Goal: Task Accomplishment & Management: Manage account settings

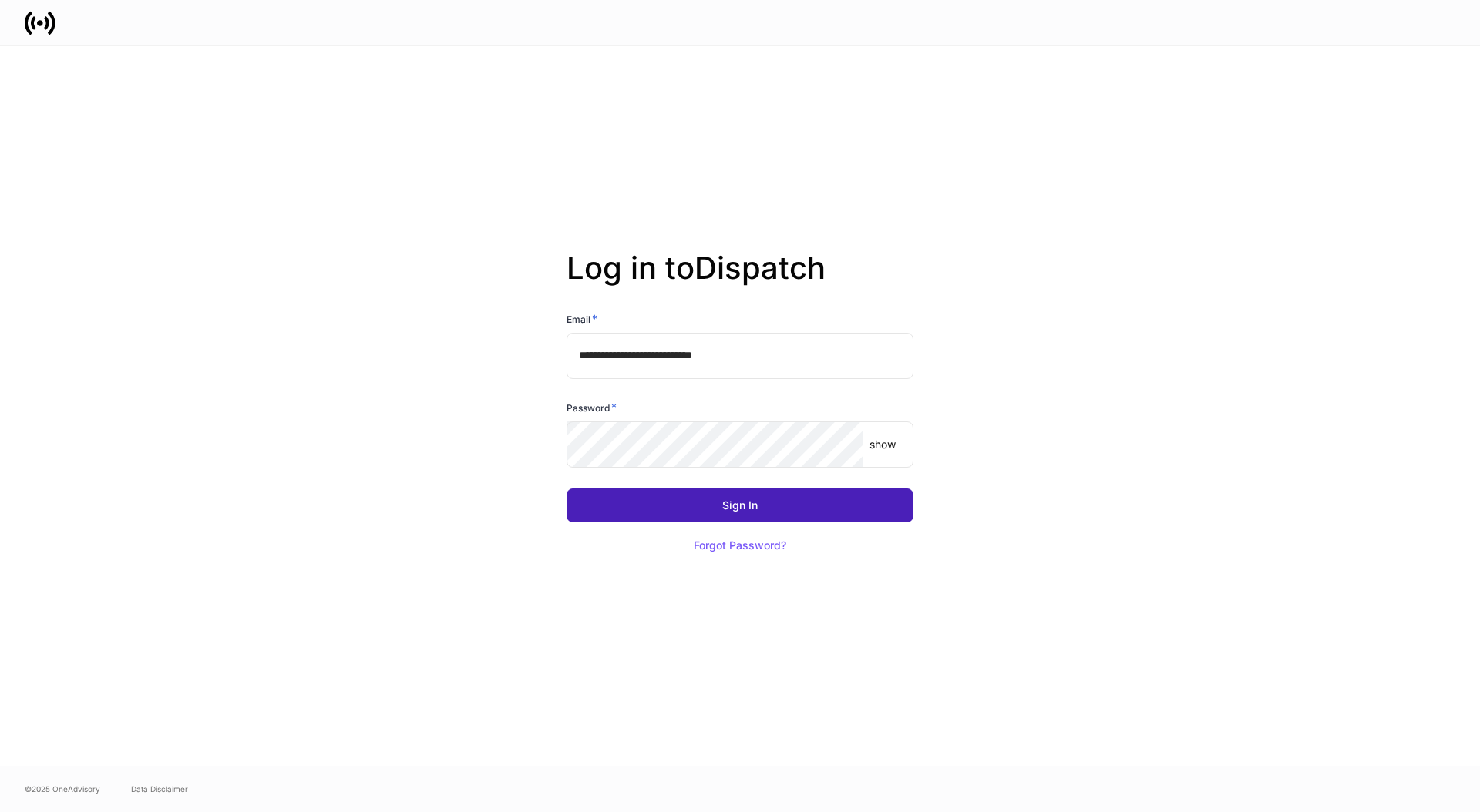
click at [657, 500] on button "Sign In" at bounding box center [740, 506] width 347 height 34
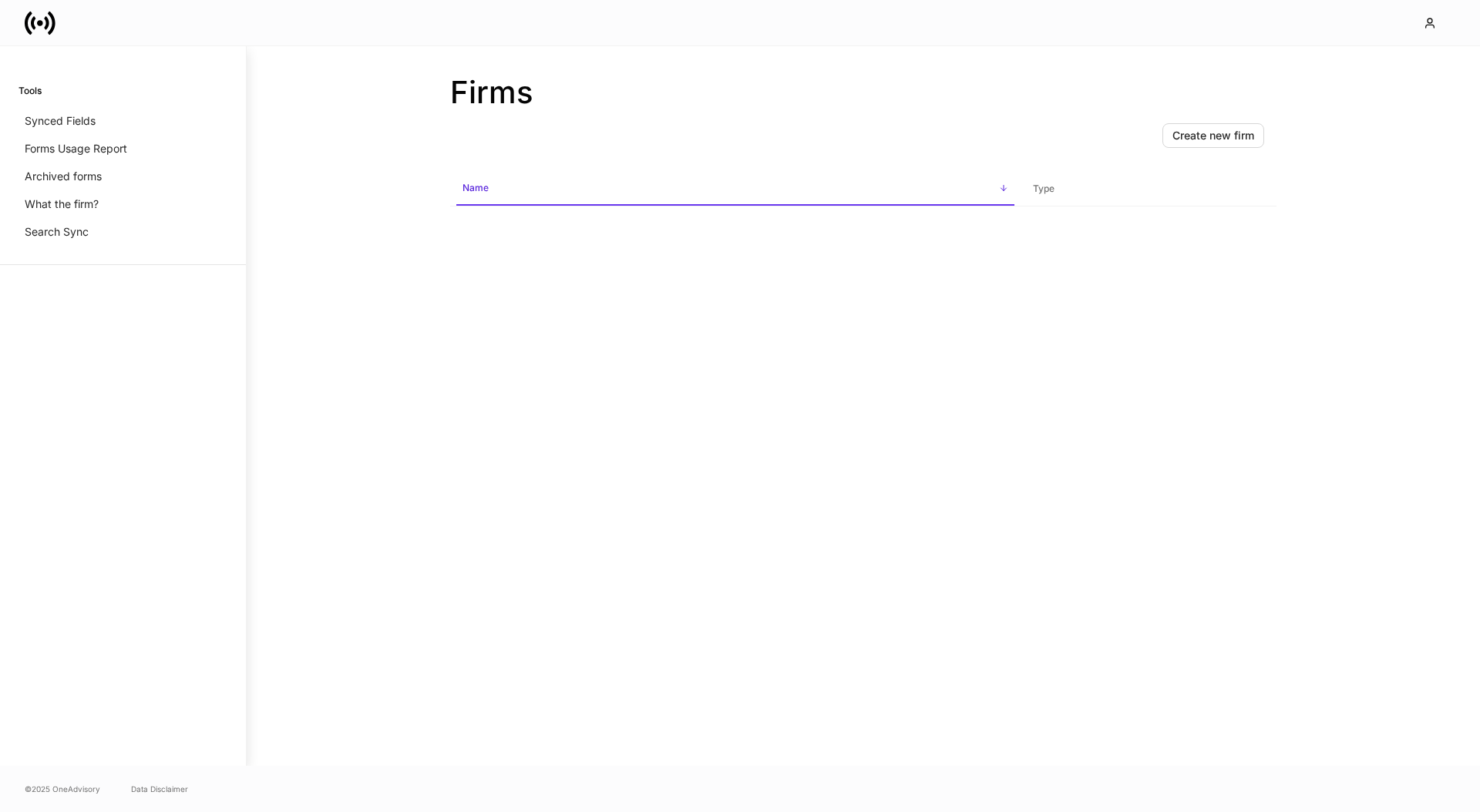
click at [232, 379] on div "Tools Synced Fields Forms Usage Report Archived forms What the firm? Search Sync" at bounding box center [122, 406] width 246 height 720
click at [512, 197] on span "Name sorted ascending" at bounding box center [736, 189] width 558 height 33
click at [77, 209] on p "What the firm?" at bounding box center [62, 204] width 74 height 16
click at [472, 222] on div "Create new firm Name sorted ascending Type" at bounding box center [863, 438] width 827 height 655
click at [1429, 26] on icon "button" at bounding box center [1430, 22] width 12 height 12
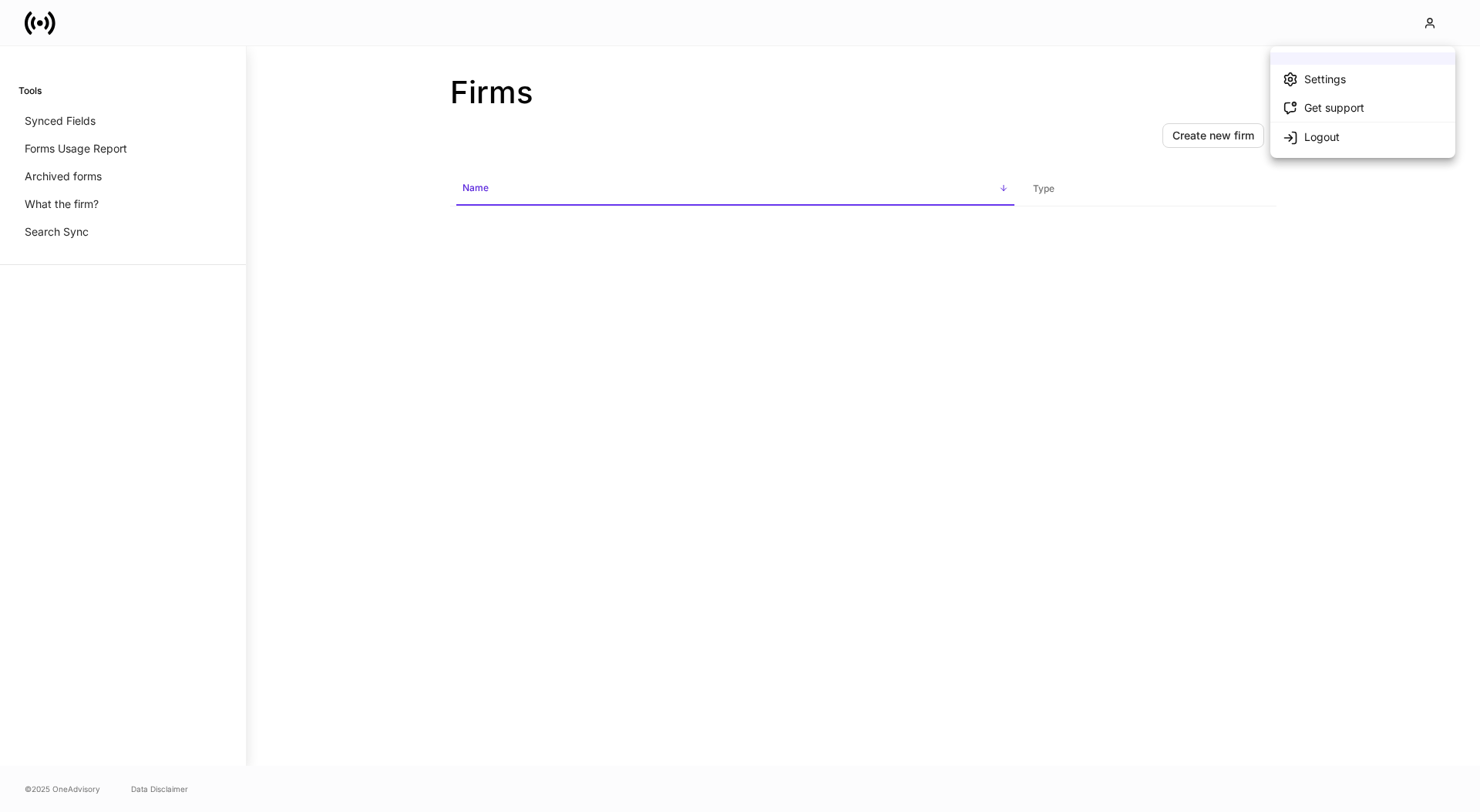
click at [102, 204] on div at bounding box center [740, 406] width 1480 height 812
click at [82, 204] on p "What the firm?" at bounding box center [62, 204] width 74 height 16
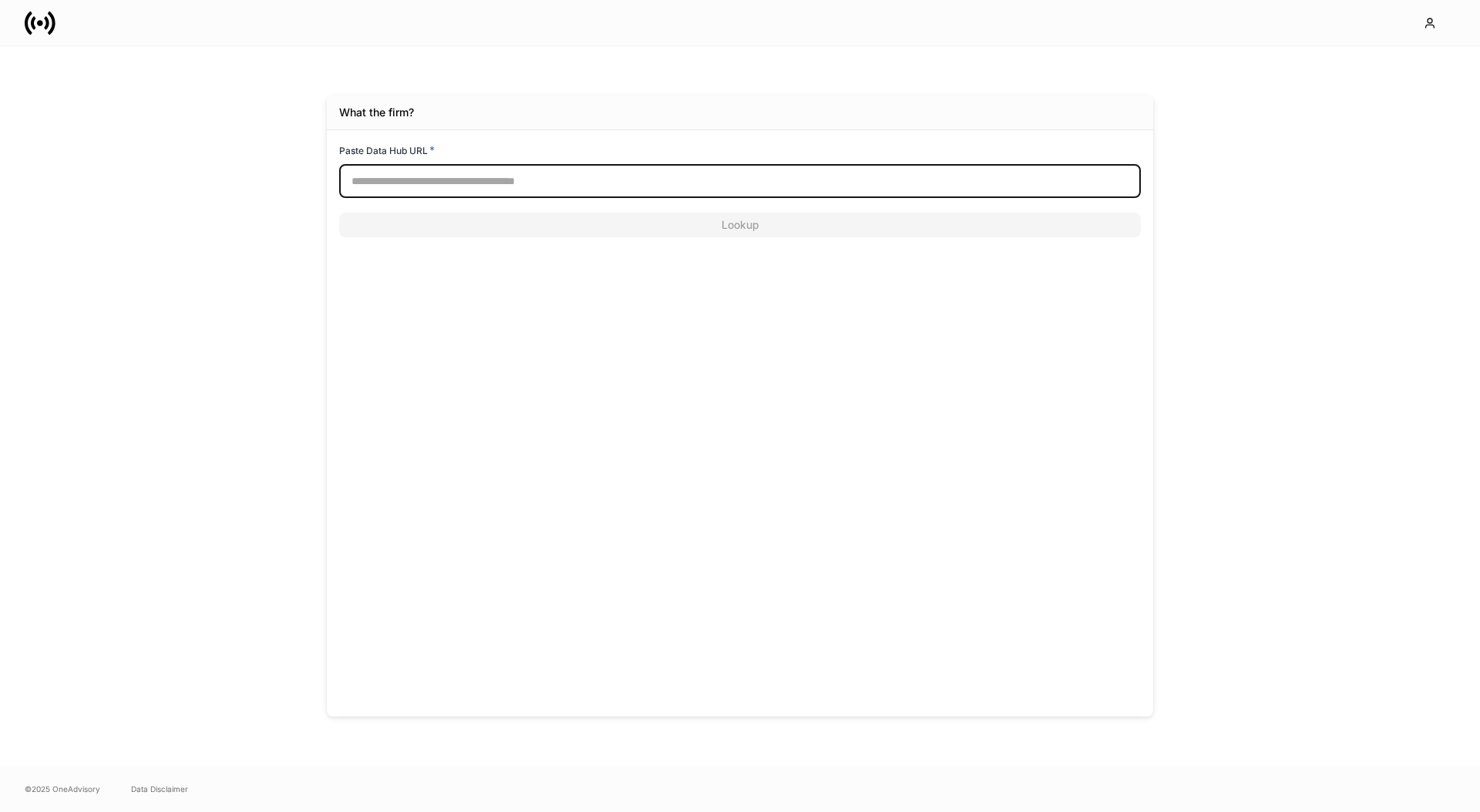
click at [405, 188] on input "text" at bounding box center [740, 181] width 802 height 34
paste input "**********"
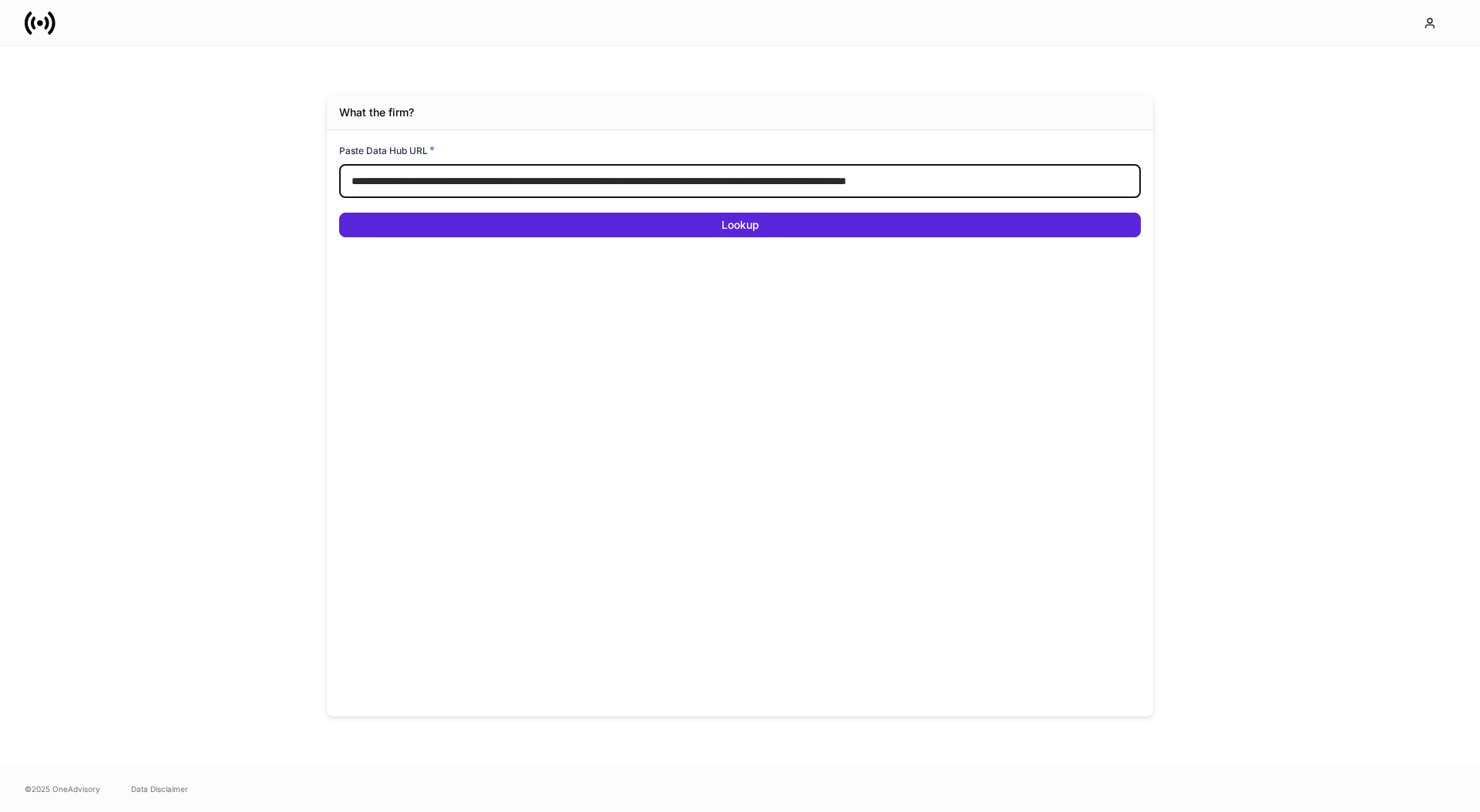
type input "**********"
click at [339, 212] on button "Lookup" at bounding box center [740, 225] width 802 height 25
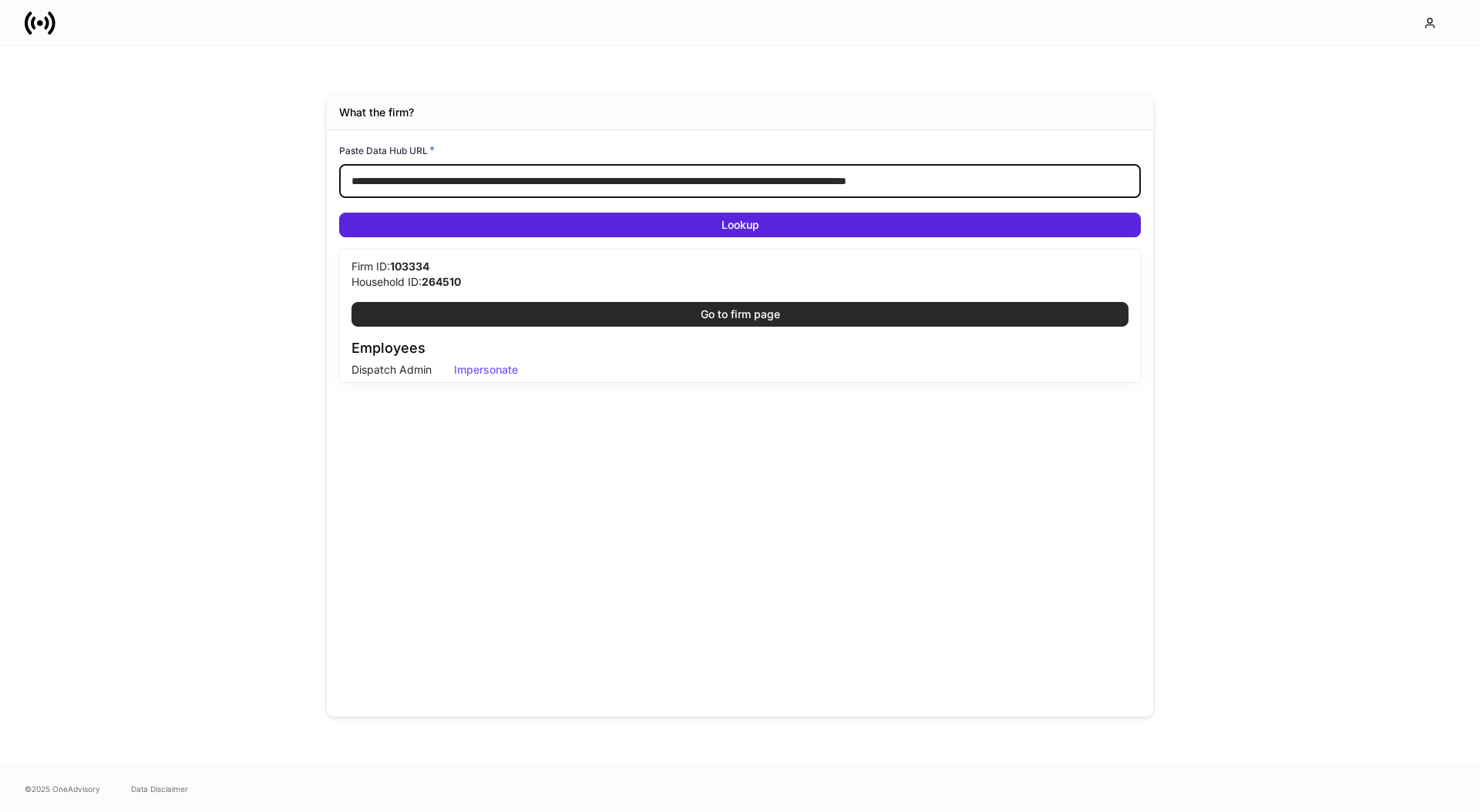
click at [603, 311] on button "Go to firm page" at bounding box center [740, 315] width 778 height 25
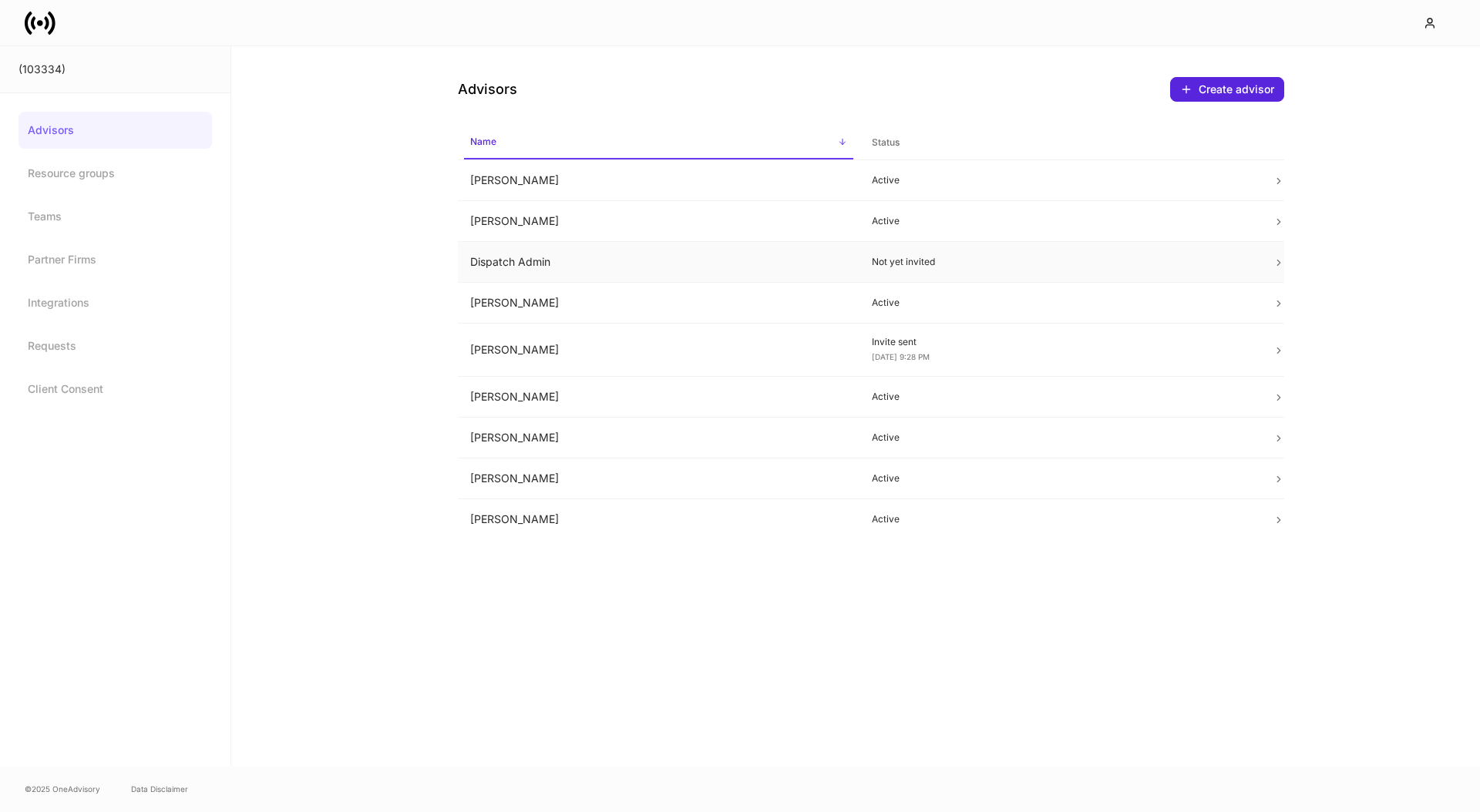
click at [632, 259] on td "Dispatch Admin" at bounding box center [659, 262] width 402 height 41
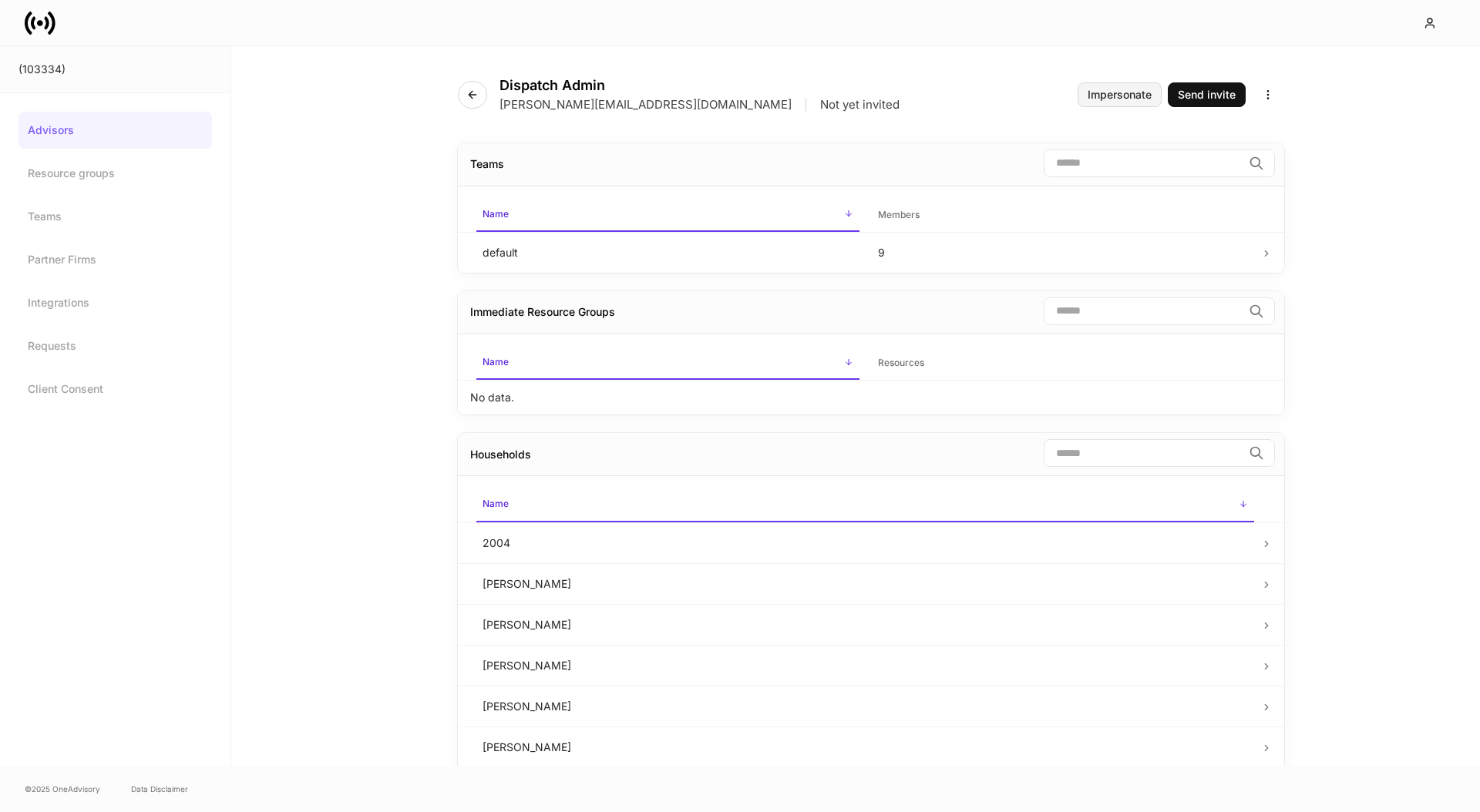
click at [1119, 99] on div "Impersonate" at bounding box center [1119, 94] width 64 height 11
